Goal: Information Seeking & Learning: Learn about a topic

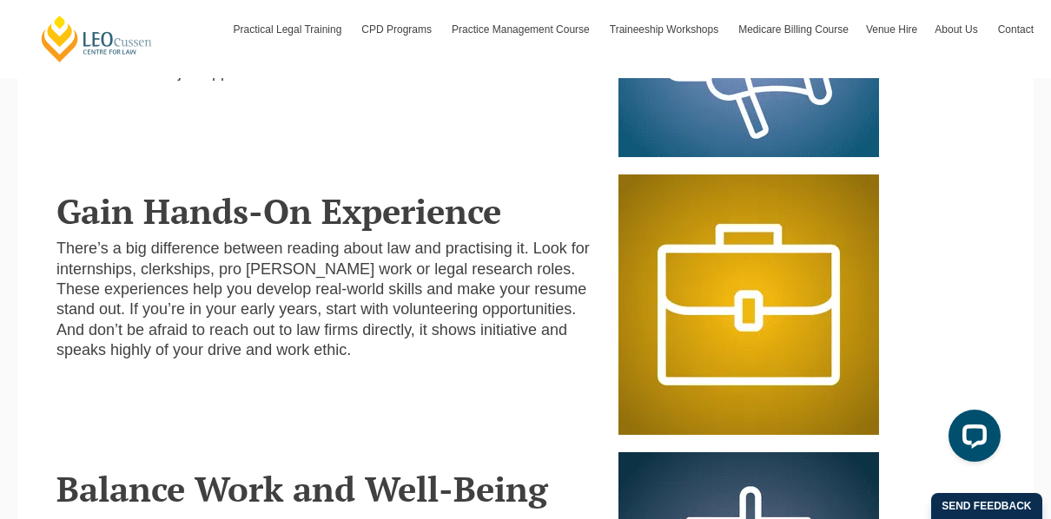
scroll to position [1409, 0]
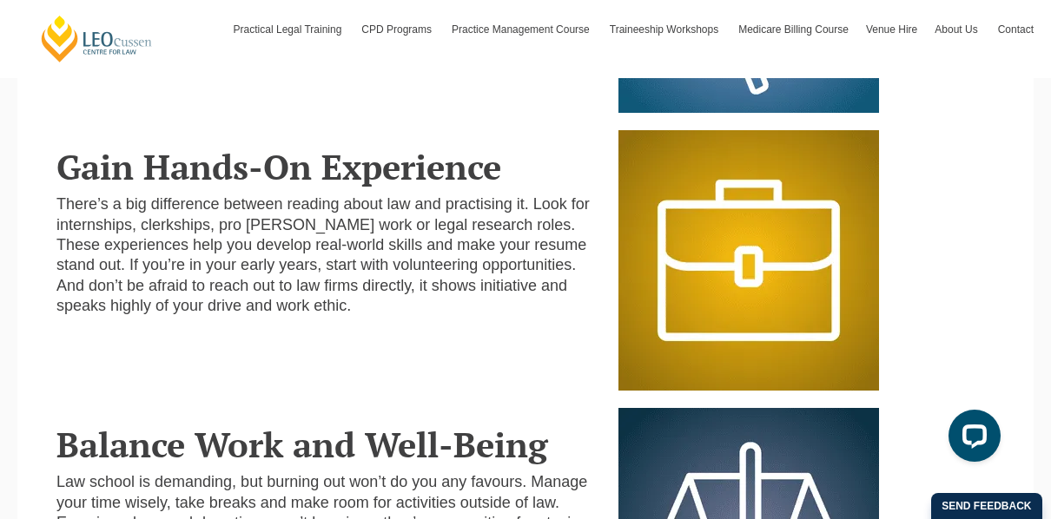
drag, startPoint x: 1033, startPoint y: 256, endPoint x: 1029, endPoint y: 301, distance: 44.4
click at [1029, 301] on section "Gain Hands-On Experience There’s a big difference between reading about law and…" at bounding box center [525, 252] width 1016 height 278
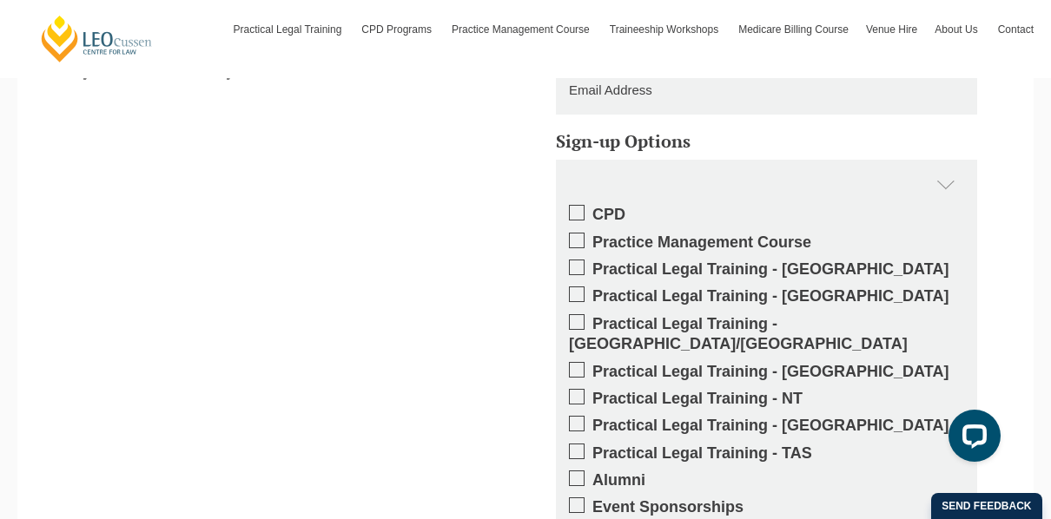
scroll to position [2381, 0]
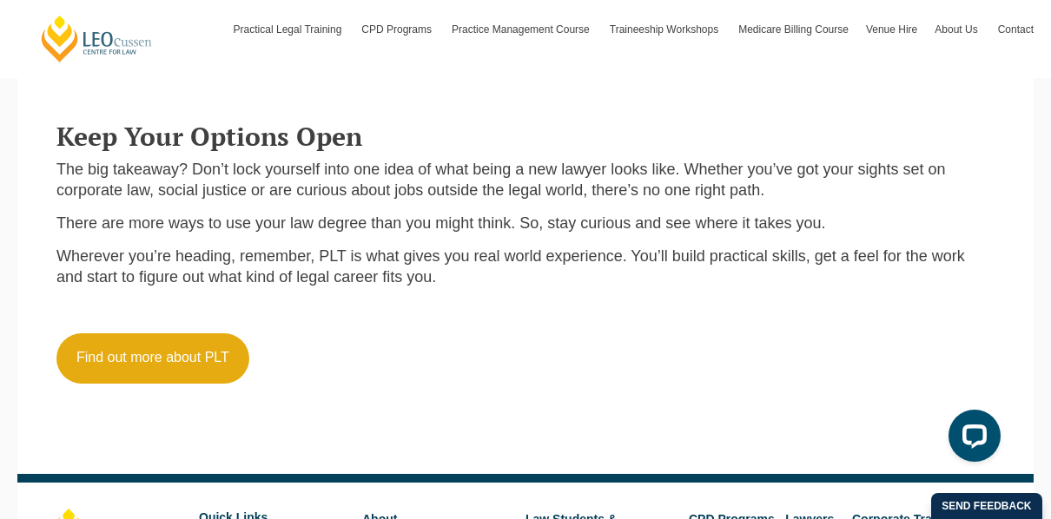
scroll to position [2484, 0]
